Goal: Connect with others: Connect with others

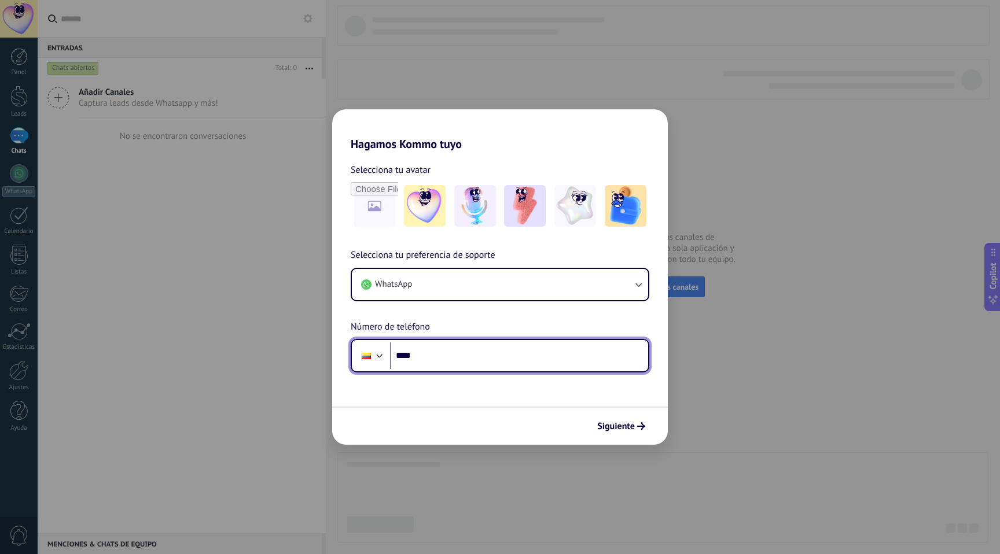
click at [428, 356] on input "****" at bounding box center [519, 356] width 258 height 27
type input "**********"
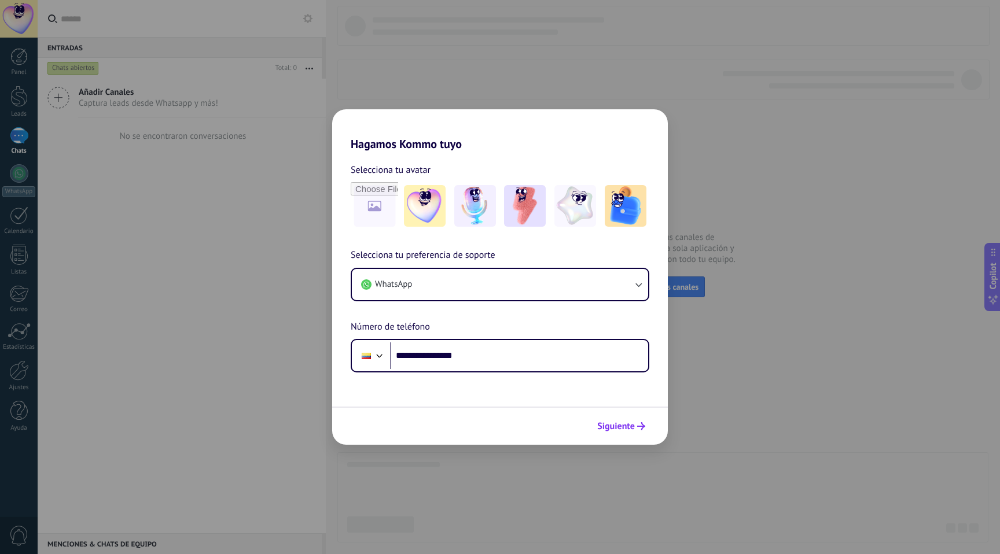
click at [602, 423] on span "Siguiente" at bounding box center [616, 426] width 38 height 8
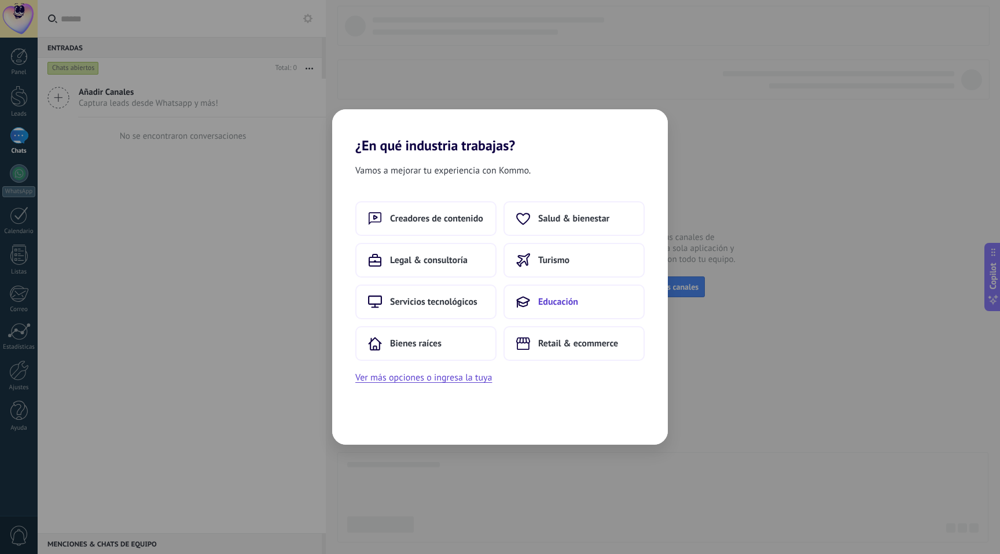
click at [565, 308] on span "Educación" at bounding box center [558, 302] width 40 height 12
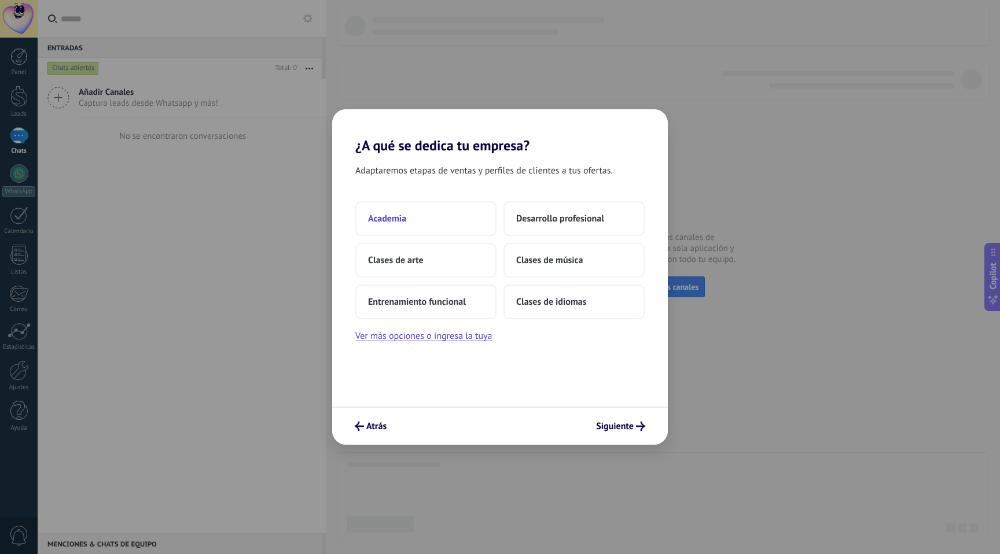
click at [429, 215] on button "Academia" at bounding box center [425, 218] width 141 height 35
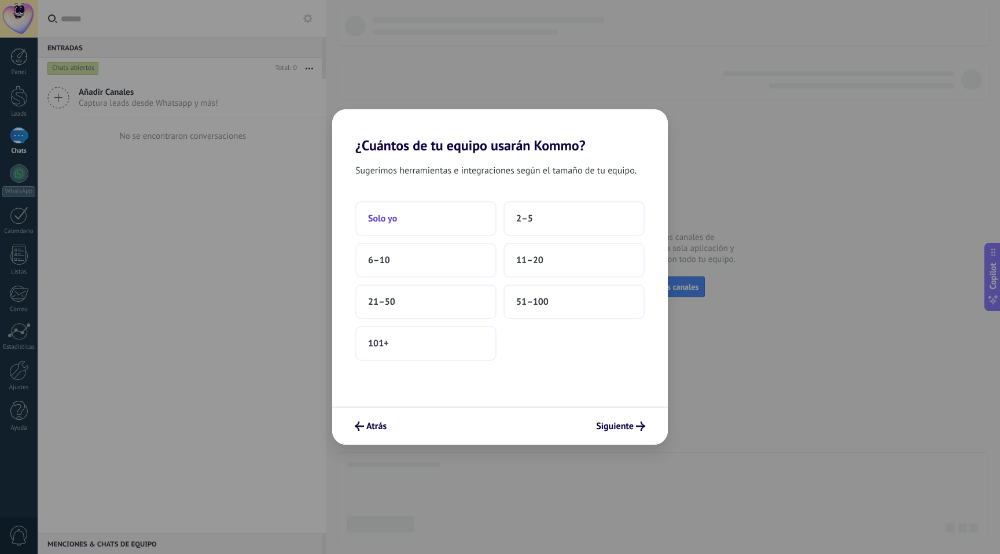
click at [431, 223] on button "Solo yo" at bounding box center [425, 218] width 141 height 35
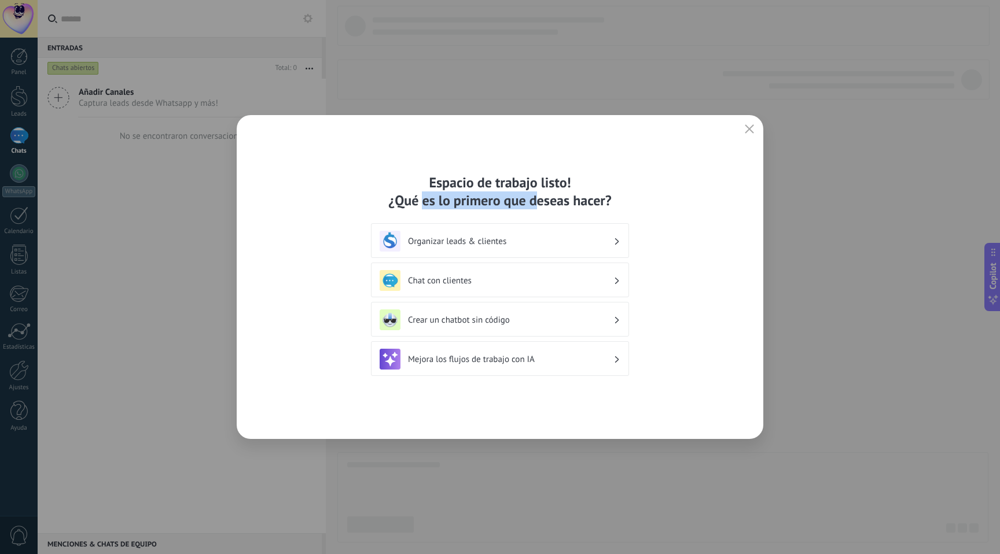
drag, startPoint x: 425, startPoint y: 204, endPoint x: 580, endPoint y: 203, distance: 154.5
click at [564, 203] on div "Espacio de trabajo listo! ¿Qué es lo primero que deseas hacer?" at bounding box center [500, 192] width 258 height 36
click at [645, 205] on div "Espacio de trabajo listo! ¿Qué es lo primero que deseas hacer? Organizar leads …" at bounding box center [500, 277] width 527 height 324
click at [571, 286] on div "Chat con clientes" at bounding box center [500, 280] width 241 height 21
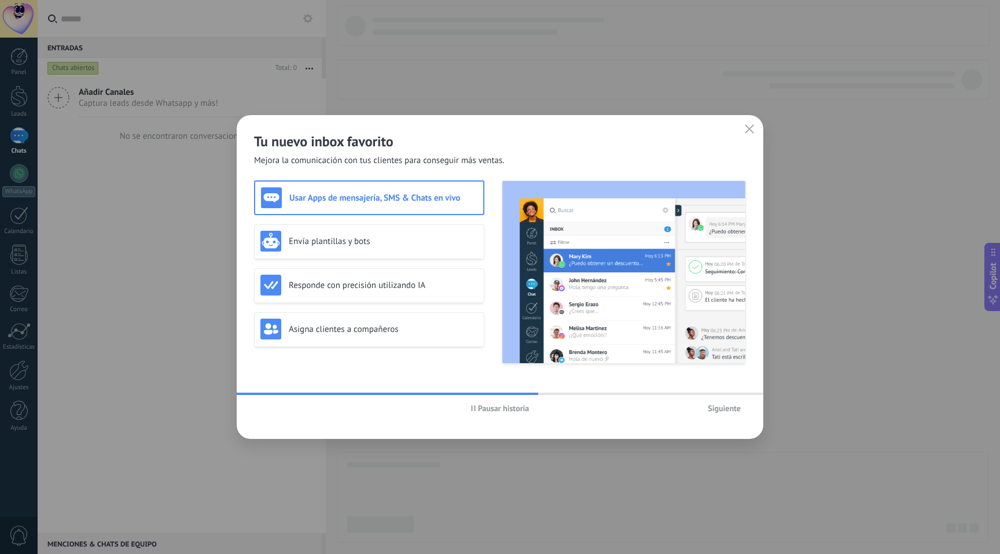
click at [366, 205] on div "Usar Apps de mensajería, SMS & Chats en vivo" at bounding box center [369, 197] width 216 height 21
click at [396, 242] on h3 "Envía plantillas y bots" at bounding box center [383, 241] width 189 height 11
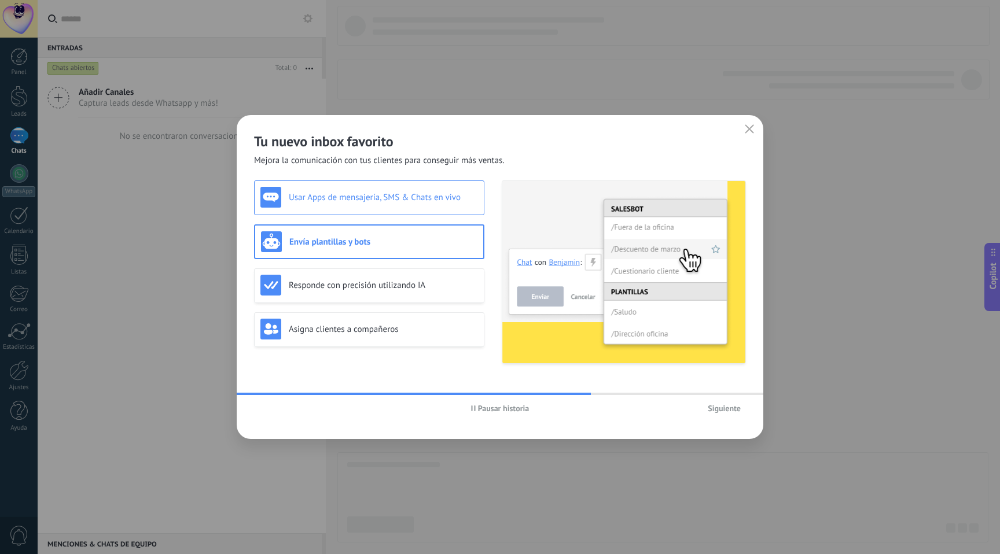
click at [379, 204] on div "Usar Apps de mensajería, SMS & Chats en vivo" at bounding box center [369, 197] width 218 height 21
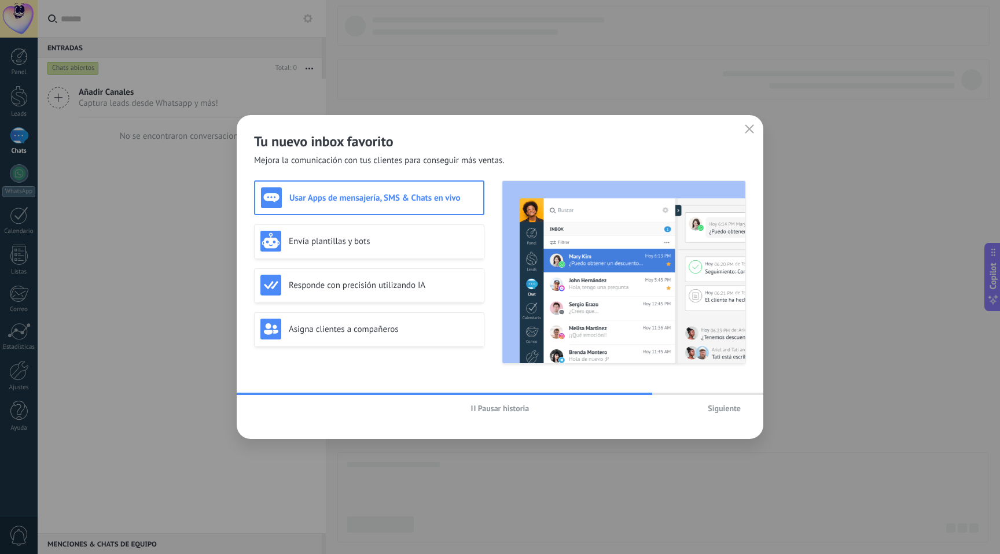
click at [716, 405] on span "Siguiente" at bounding box center [724, 408] width 33 height 8
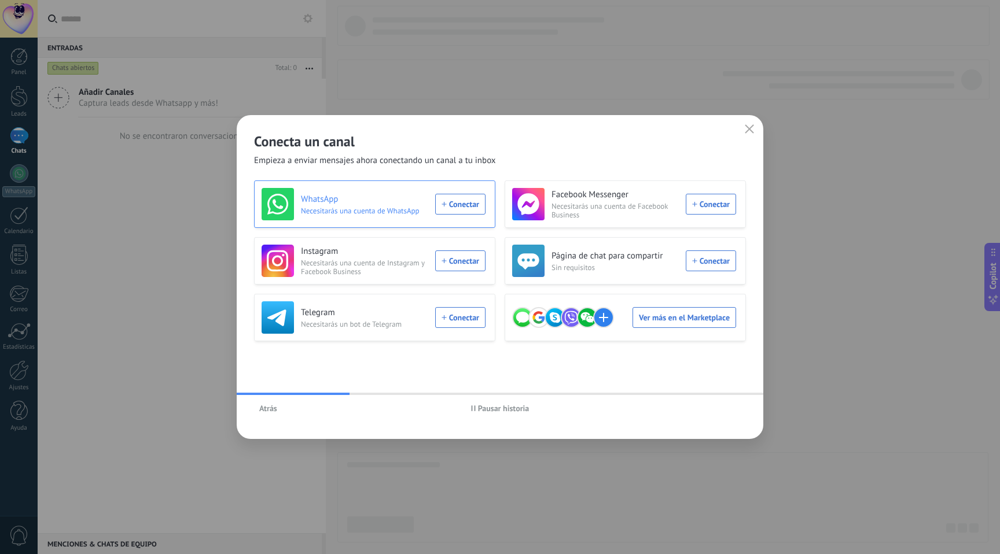
click at [456, 206] on div "WhatsApp Necesitarás una cuenta de WhatsApp Conectar" at bounding box center [374, 204] width 224 height 32
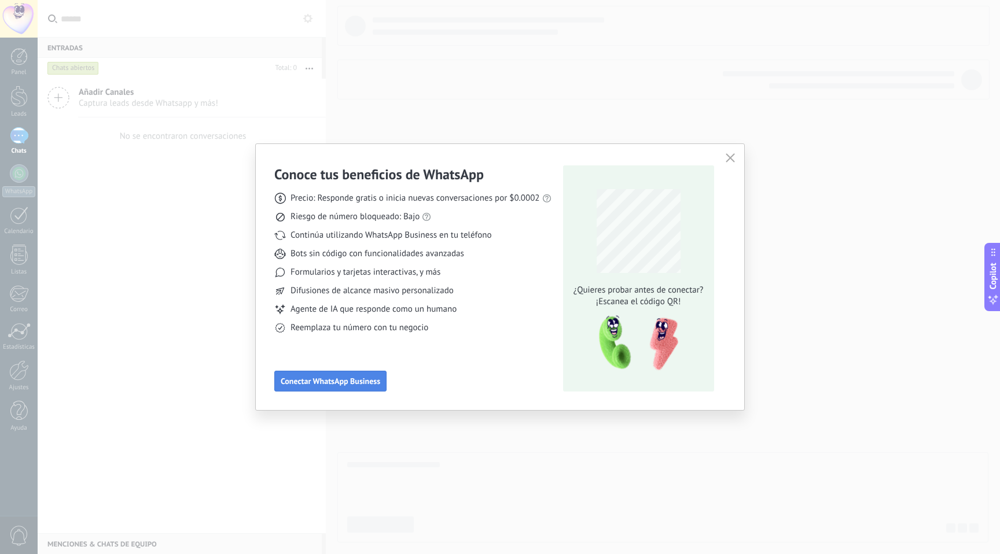
click at [346, 382] on span "Conectar WhatsApp Business" at bounding box center [331, 381] width 100 height 8
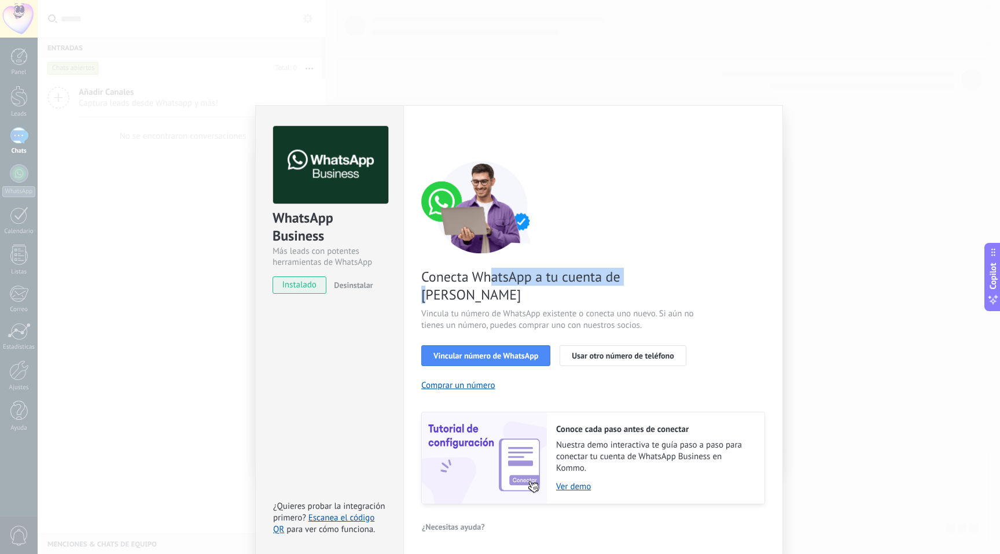
drag, startPoint x: 599, startPoint y: 277, endPoint x: 676, endPoint y: 277, distance: 77.0
click at [646, 277] on span "Conecta WhatsApp a tu cuenta de [PERSON_NAME]" at bounding box center [558, 286] width 275 height 36
click at [676, 277] on span "Conecta WhatsApp a tu cuenta de [PERSON_NAME]" at bounding box center [558, 286] width 275 height 36
click at [512, 352] on span "Vincular número de WhatsApp" at bounding box center [485, 356] width 105 height 8
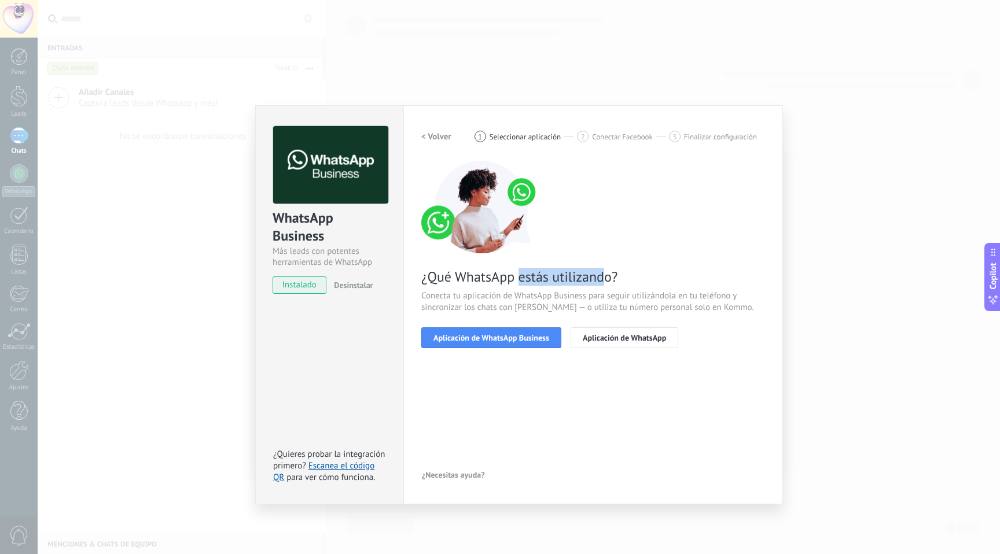
drag, startPoint x: 536, startPoint y: 282, endPoint x: 623, endPoint y: 286, distance: 86.9
click at [606, 283] on span "¿Qué WhatsApp estás utilizando?" at bounding box center [593, 277] width 344 height 18
click at [623, 286] on div "¿Qué WhatsApp estás utilizando? Conecta tu aplicación de WhatsApp Business para…" at bounding box center [593, 254] width 344 height 187
click at [528, 336] on span "Aplicación de WhatsApp Business" at bounding box center [491, 338] width 116 height 8
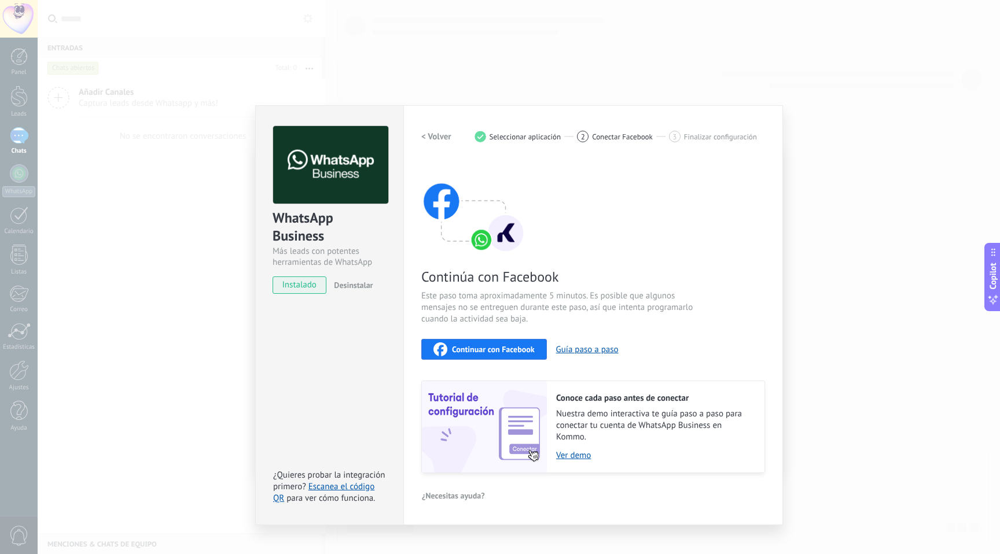
click at [506, 349] on span "Continuar con Facebook" at bounding box center [493, 349] width 83 height 8
click at [584, 351] on button "Guía paso a paso" at bounding box center [587, 349] width 62 height 11
click at [610, 419] on span "Nuestra demo interactiva te guía paso a paso para conectar tu cuenta de WhatsAp…" at bounding box center [654, 426] width 197 height 35
click at [623, 139] on span "Conectar Facebook" at bounding box center [622, 137] width 61 height 9
click at [523, 294] on span "Este paso toma aproximadamente 5 minutos. Es posible que algunos mensajes no se…" at bounding box center [558, 307] width 275 height 35
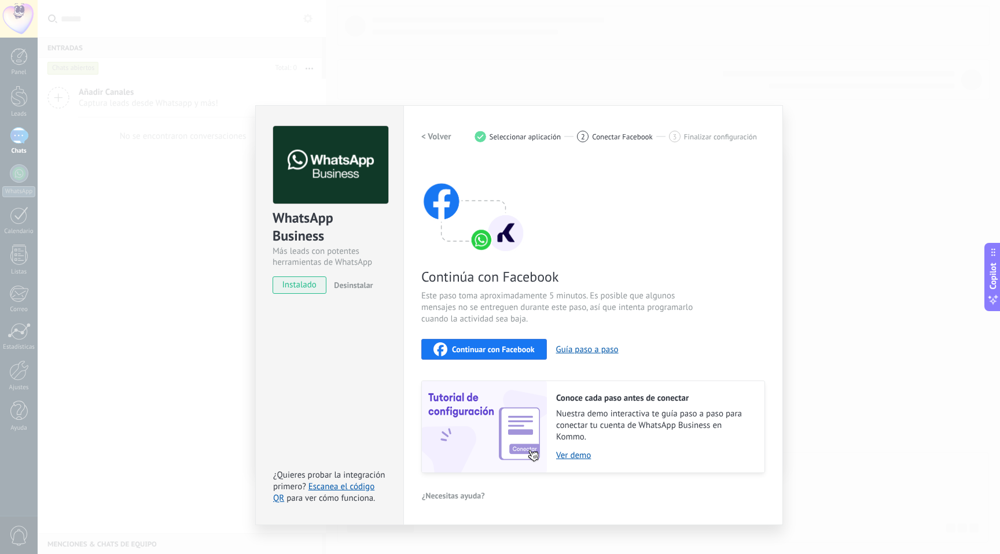
click at [437, 141] on h2 "< Volver" at bounding box center [436, 136] width 30 height 11
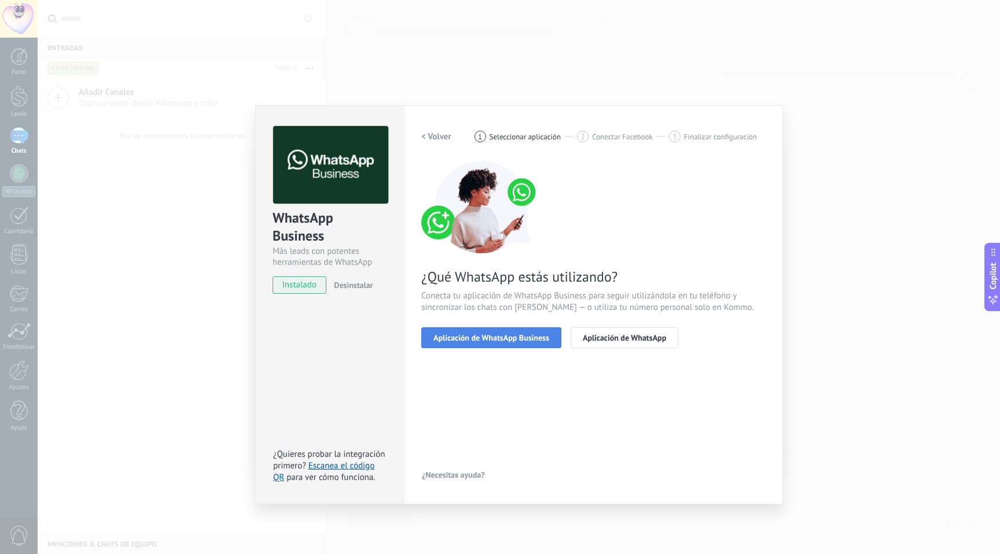
click at [521, 340] on span "Aplicación de WhatsApp Business" at bounding box center [491, 338] width 116 height 8
